Goal: Information Seeking & Learning: Learn about a topic

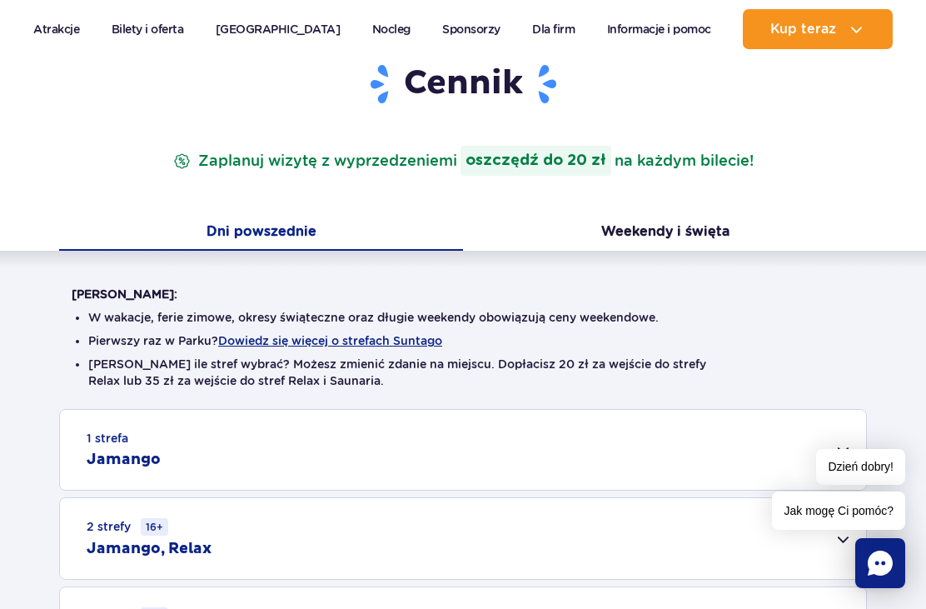
scroll to position [207, 0]
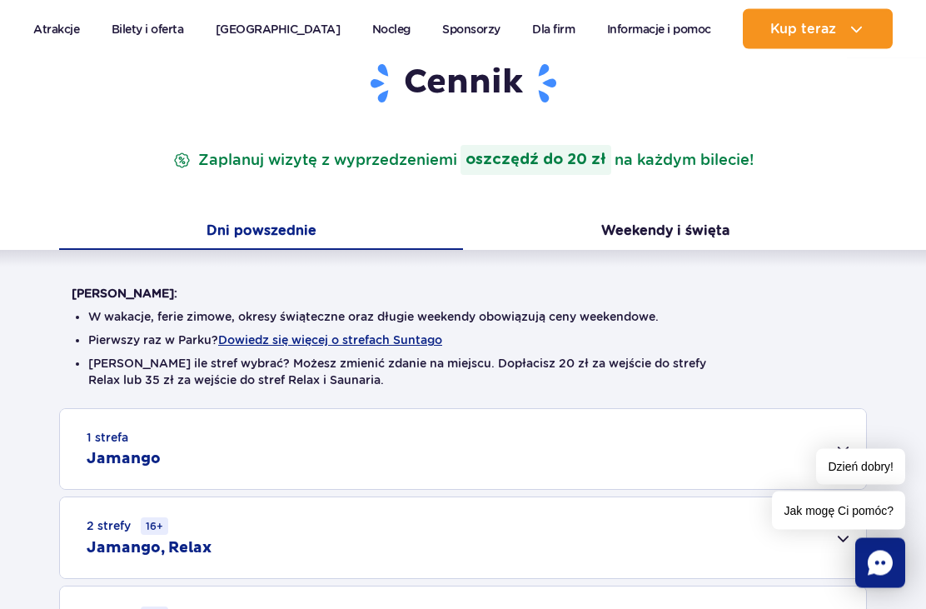
click at [701, 224] on button "Weekendy i święta" at bounding box center [665, 233] width 404 height 35
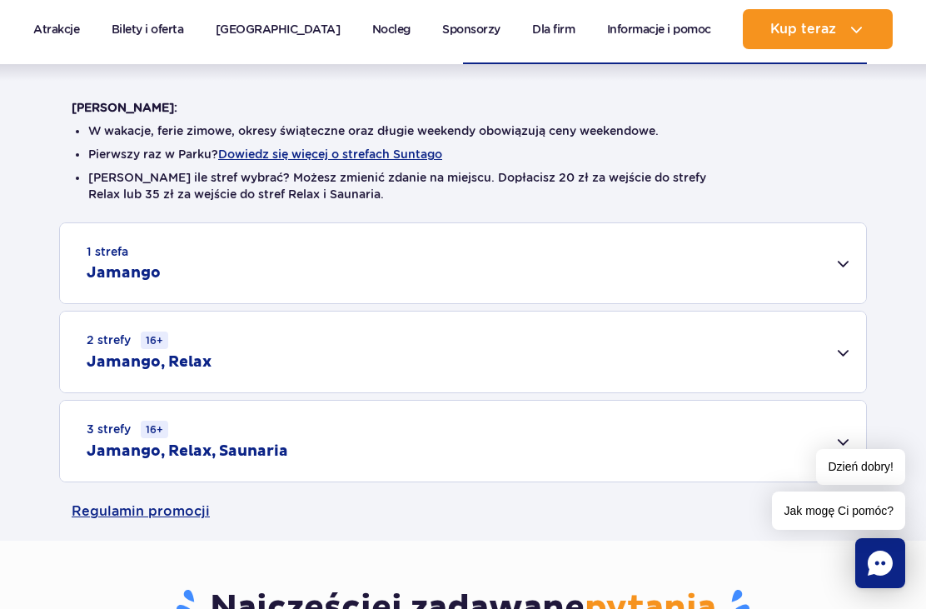
scroll to position [397, 0]
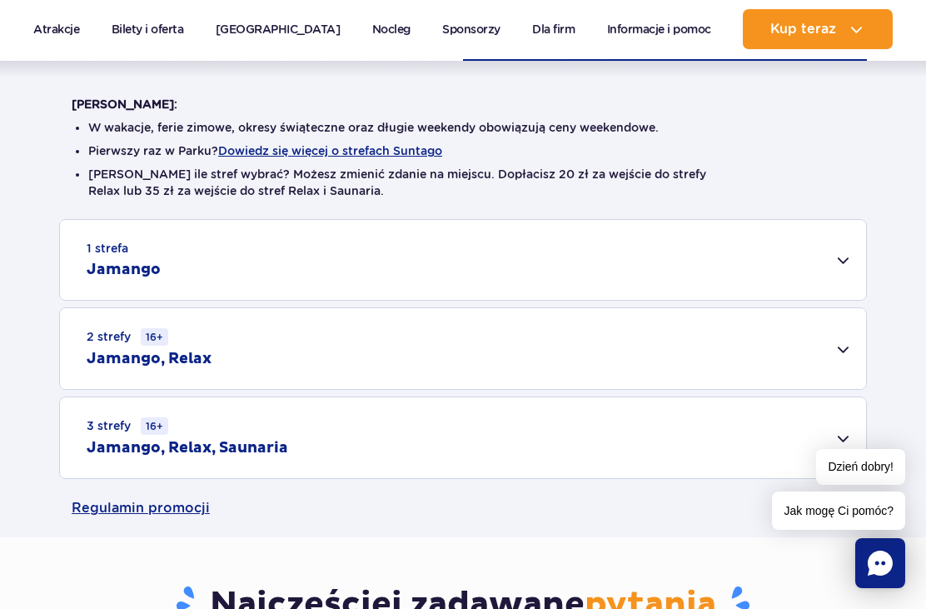
click at [812, 475] on div "3 strefy 16+ Jamango, Relax, Saunaria" at bounding box center [463, 437] width 806 height 81
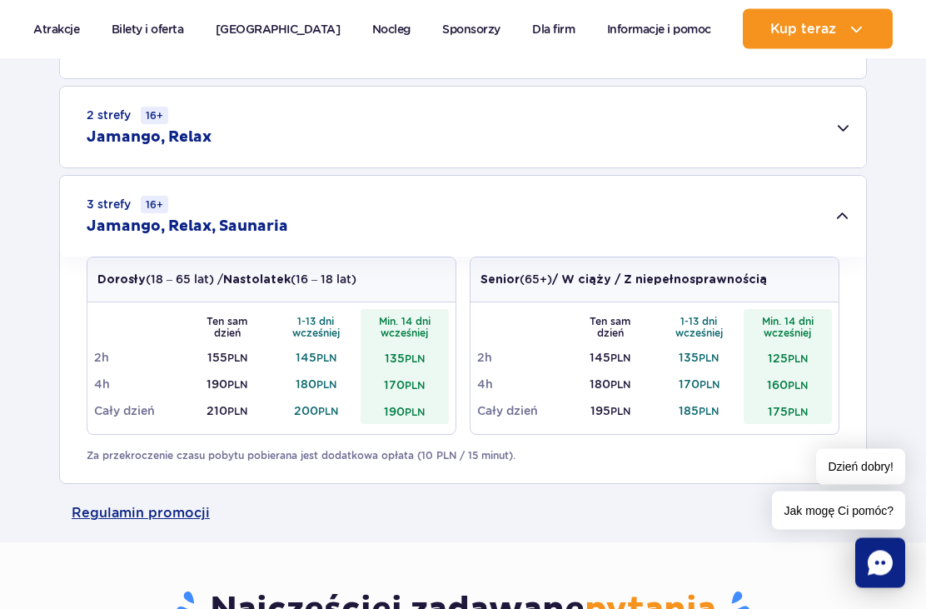
scroll to position [619, 0]
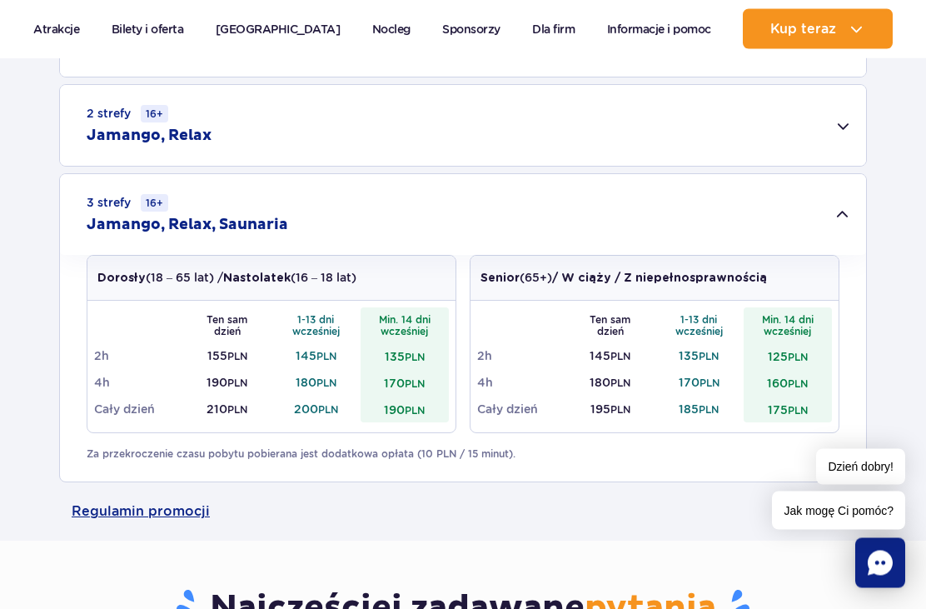
click at [845, 216] on div "3 strefy 16+ Jamango, Relax, Saunaria" at bounding box center [463, 215] width 806 height 81
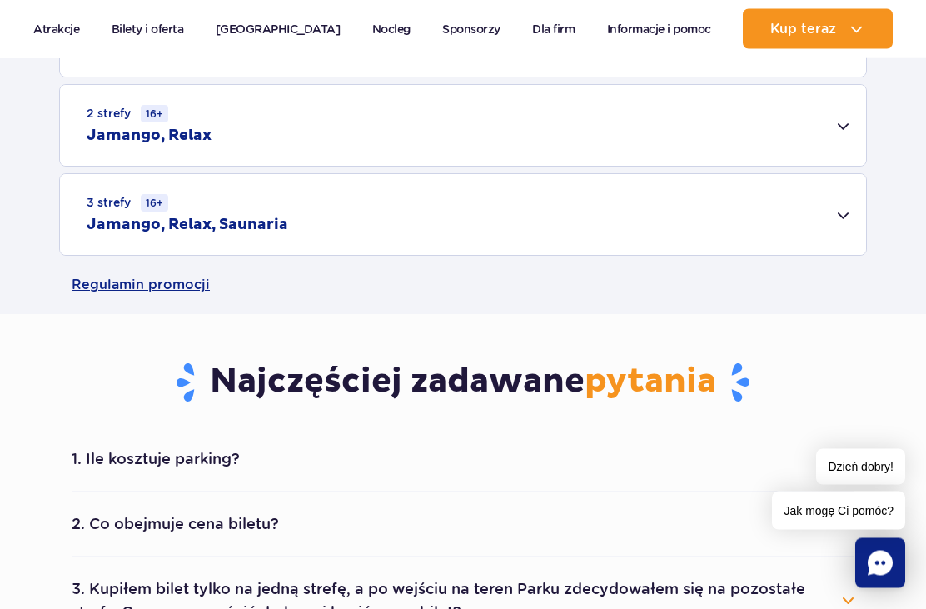
scroll to position [620, 0]
click at [831, 122] on div "2 strefy 16+ Jamango, Relax" at bounding box center [463, 125] width 806 height 81
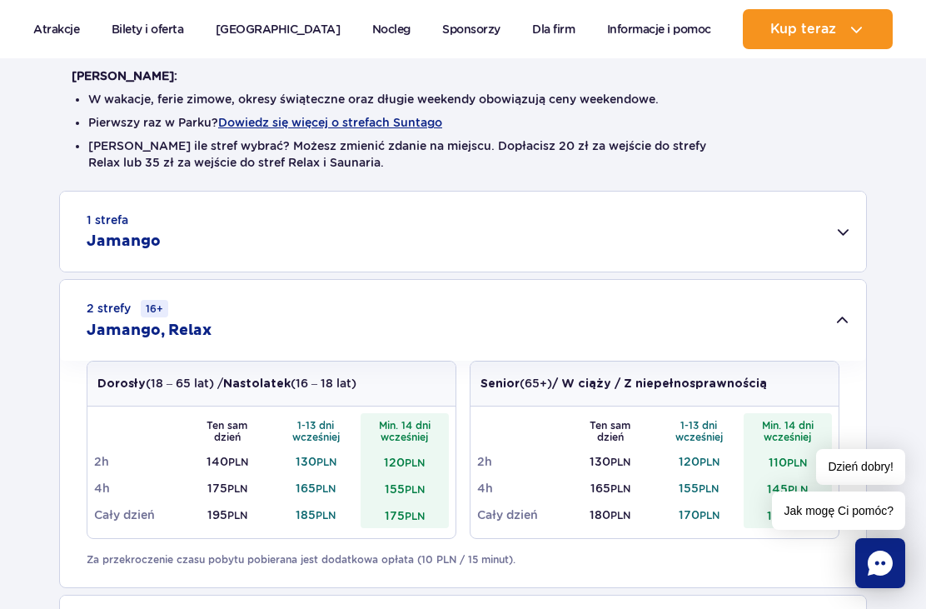
scroll to position [425, 0]
click at [416, 127] on button "Dowiedz się więcej o strefach Suntago" at bounding box center [330, 123] width 224 height 13
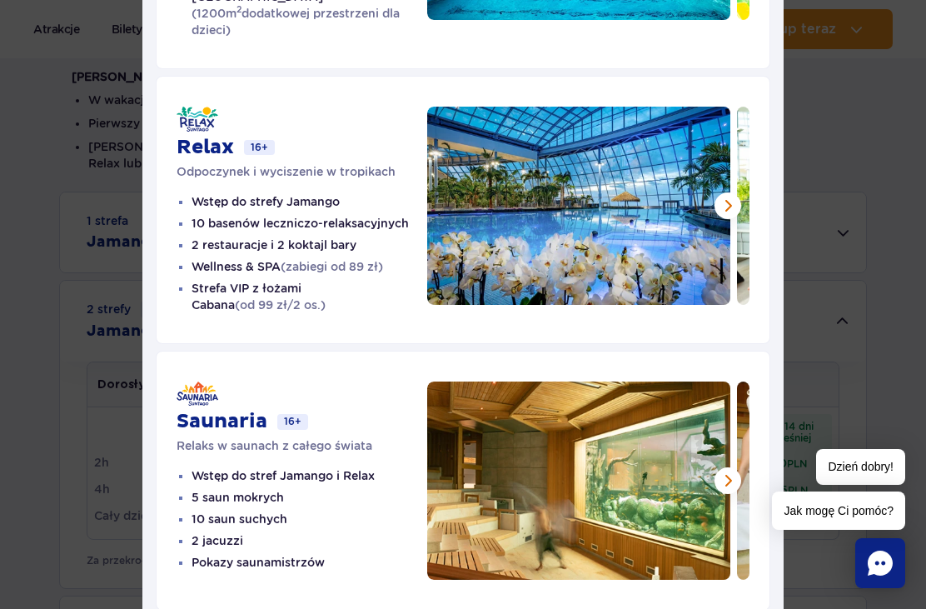
scroll to position [352, 0]
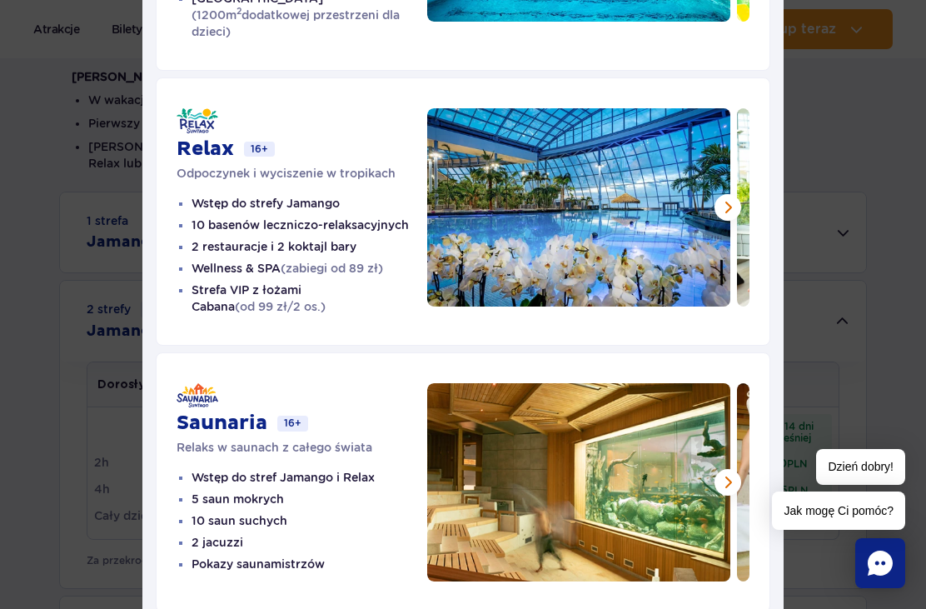
click at [719, 450] on img at bounding box center [578, 482] width 303 height 198
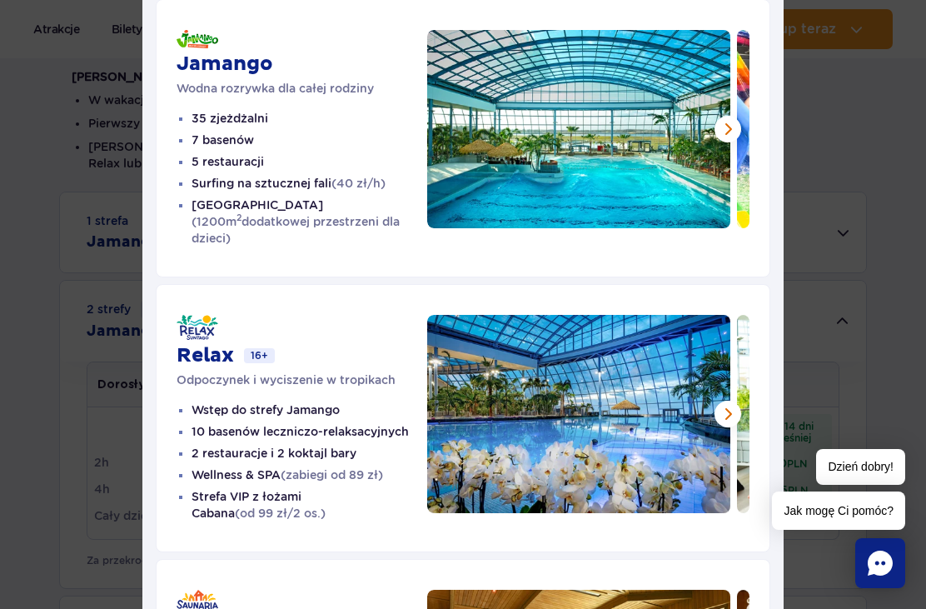
scroll to position [145, 0]
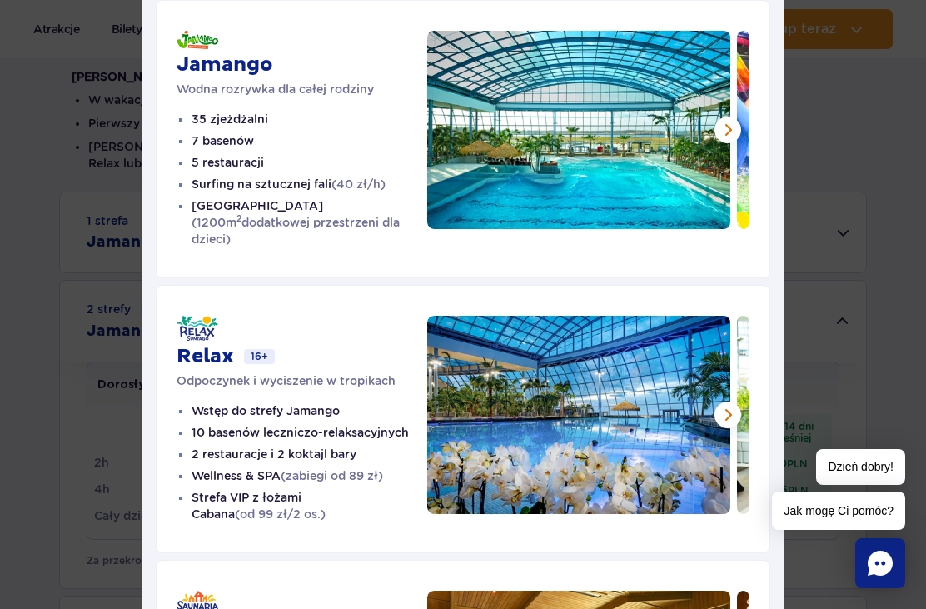
click at [718, 137] on button at bounding box center [727, 130] width 27 height 27
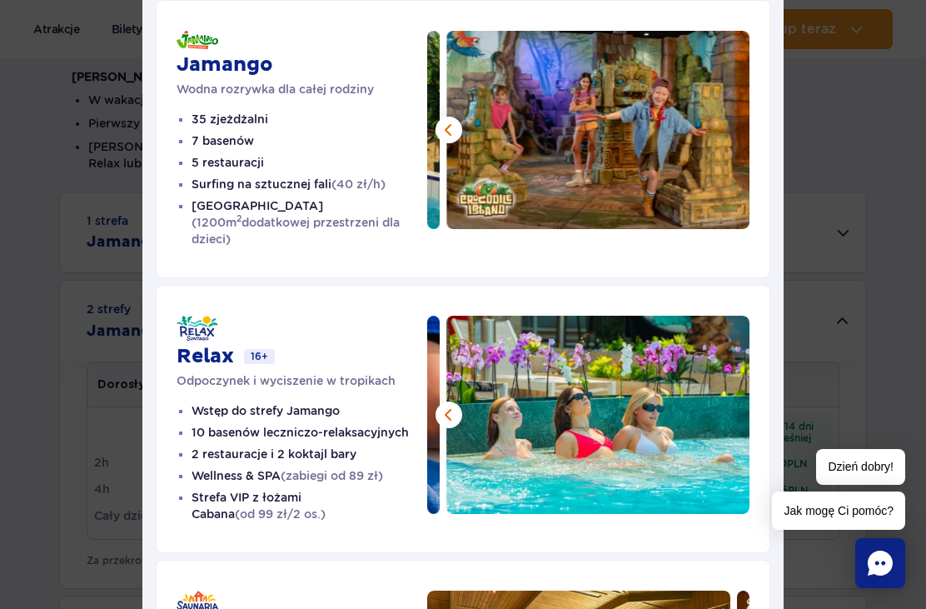
click at [834, 400] on div "Strefy Suntago [PERSON_NAME] rozrywka dla całej rodziny 35 zjeżdżalni 7 basenów…" at bounding box center [463, 370] width 926 height 1031
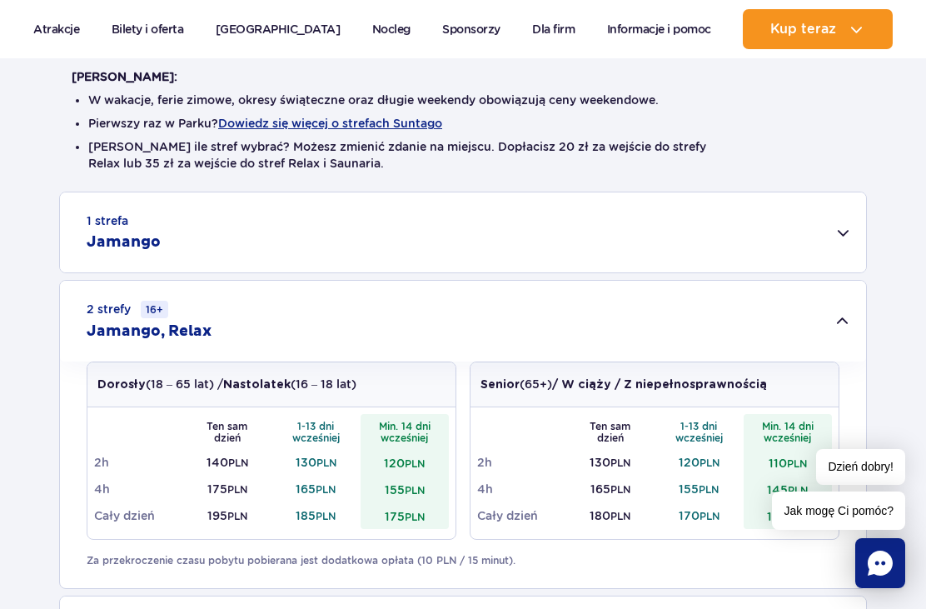
click at [537, 234] on div "1 strefa Jamango" at bounding box center [463, 232] width 806 height 80
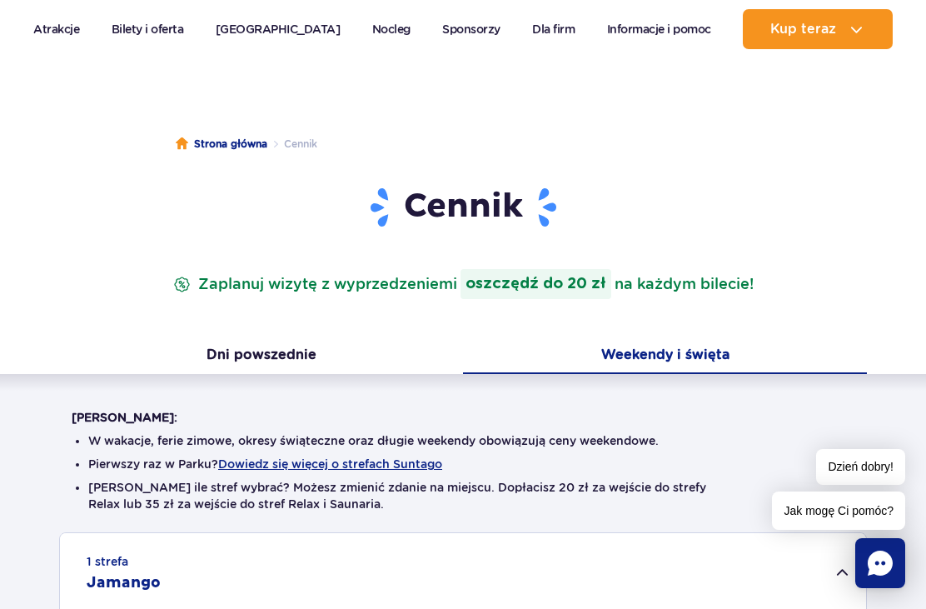
scroll to position [82, 0]
